Goal: Check status: Check status

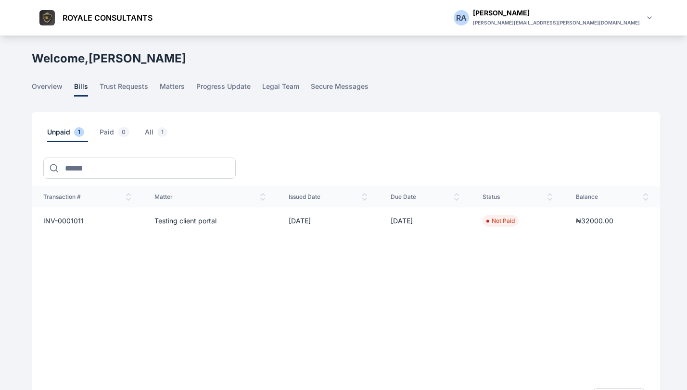
click at [177, 224] on td "Testing client portal" at bounding box center [210, 221] width 135 height 27
click at [574, 226] on td "₦32000.00" at bounding box center [612, 221] width 96 height 27
click at [68, 221] on span "INV-0001011" at bounding box center [63, 221] width 40 height 8
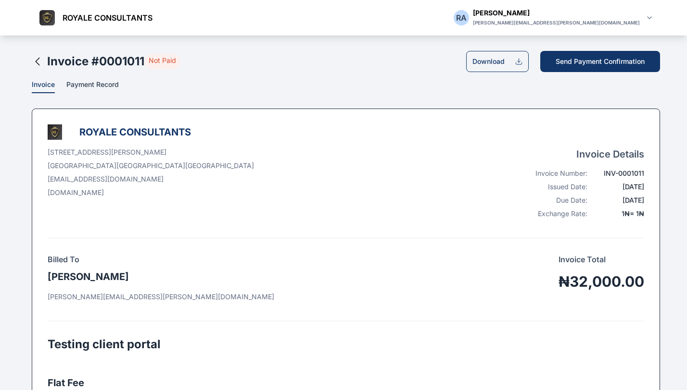
click at [101, 90] on p "Payment Record" at bounding box center [92, 86] width 52 height 13
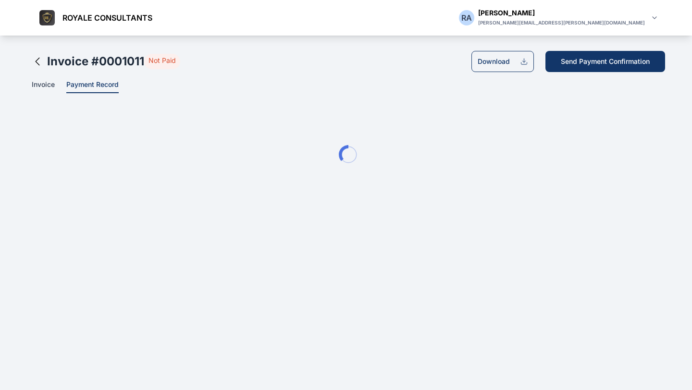
click at [45, 86] on span "Invoice" at bounding box center [43, 85] width 23 height 10
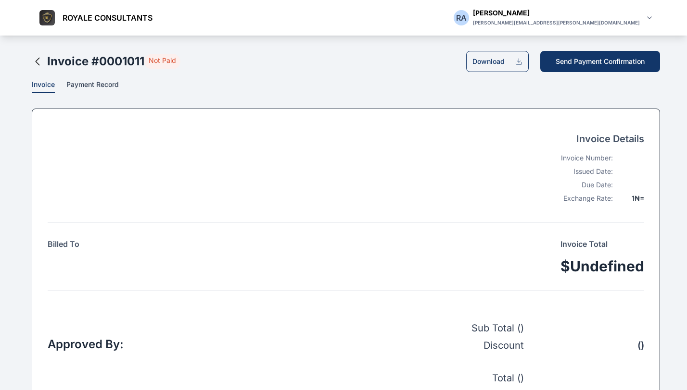
click at [95, 84] on span "Payment Record" at bounding box center [92, 85] width 52 height 10
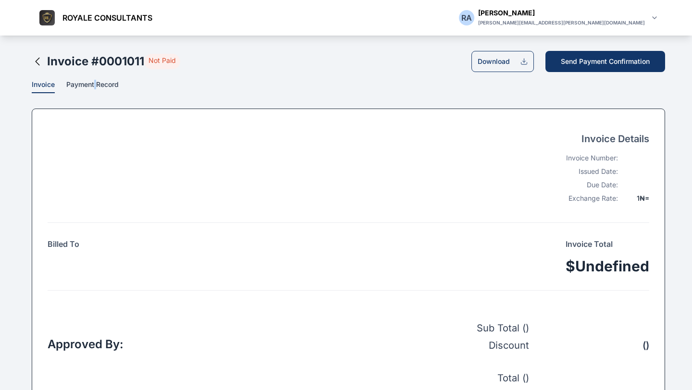
click at [95, 84] on span "Payment Record" at bounding box center [92, 85] width 52 height 10
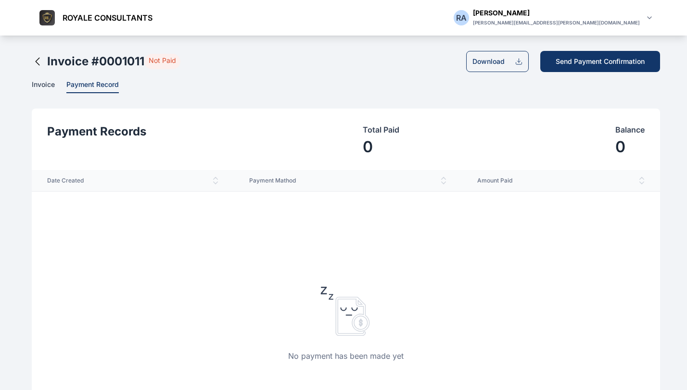
click at [49, 88] on span "Invoice" at bounding box center [43, 85] width 23 height 10
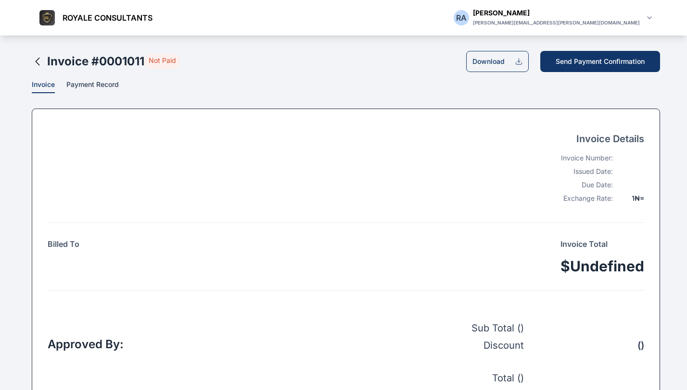
click at [96, 85] on span "Payment Record" at bounding box center [92, 85] width 52 height 10
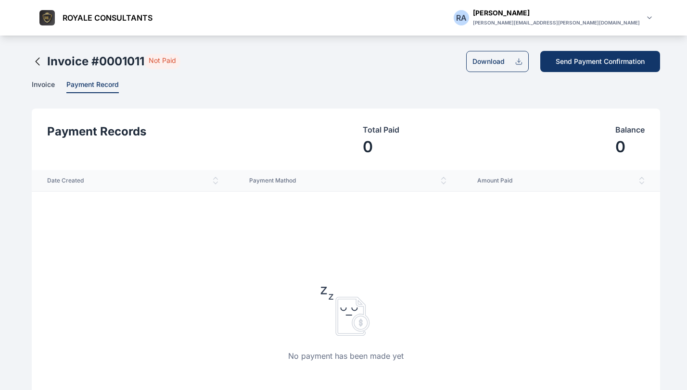
click at [40, 61] on icon at bounding box center [38, 62] width 12 height 12
